Goal: Find specific page/section: Find specific page/section

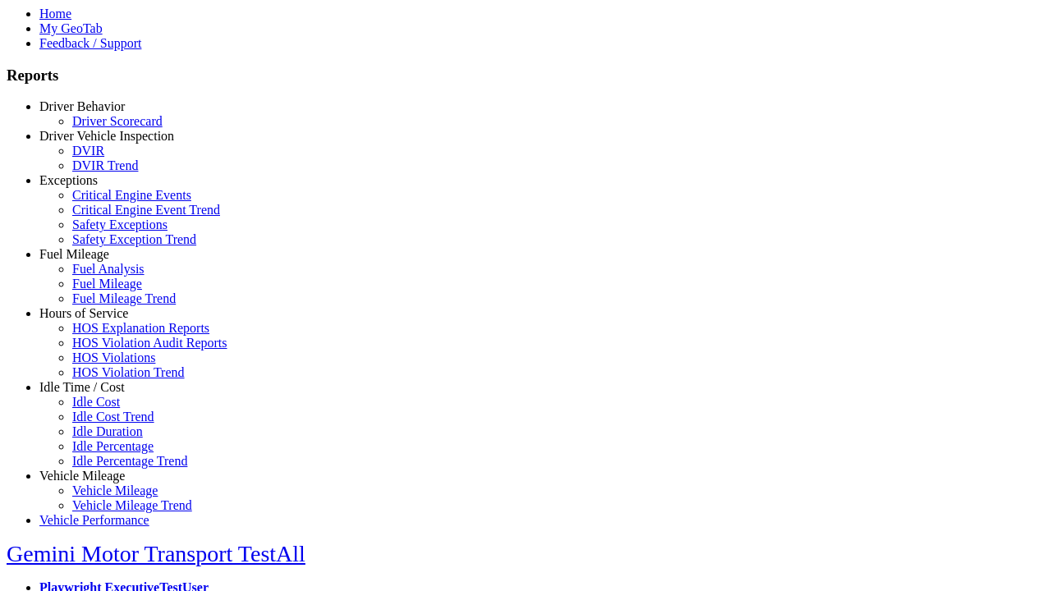
click at [94, 320] on link "Hours of Service" at bounding box center [83, 313] width 89 height 14
click at [107, 335] on link "HOS Explanation Reports" at bounding box center [140, 328] width 137 height 14
